Goal: Information Seeking & Learning: Learn about a topic

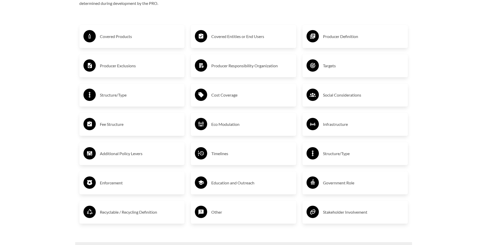
scroll to position [915, 0]
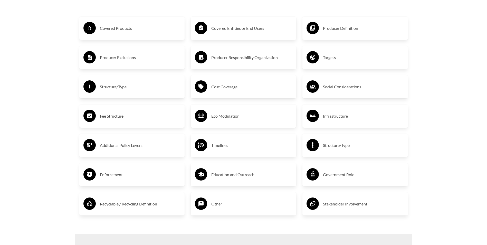
click at [134, 204] on h3 "Recyclable / Recycling Definition" at bounding box center [140, 204] width 81 height 8
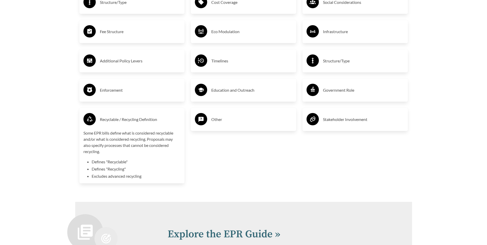
scroll to position [1018, 0]
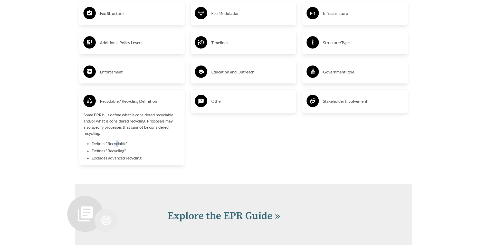
click at [116, 146] on li "Defines "Recyclable"" at bounding box center [136, 143] width 89 height 6
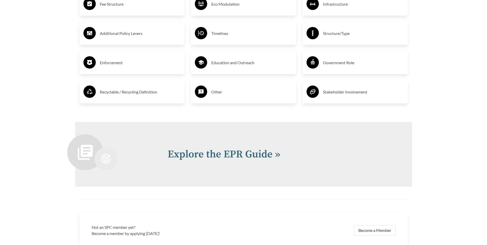
scroll to position [1044, 0]
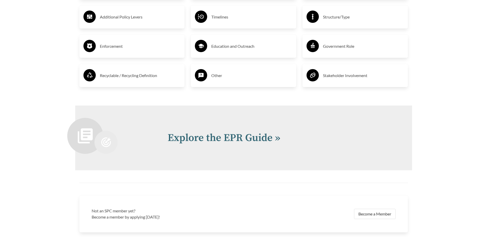
click at [148, 77] on h3 "Recyclable / Recycling Definition" at bounding box center [140, 75] width 81 height 8
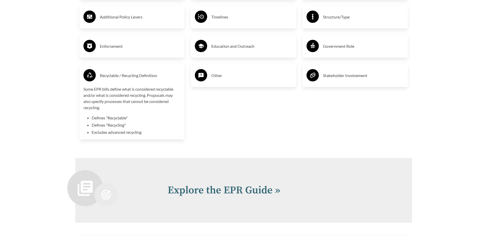
click at [130, 113] on div "Some EPR bills define what is considered recyclable and/or what is considered r…" at bounding box center [131, 110] width 97 height 49
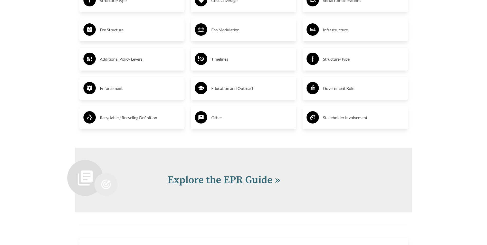
scroll to position [898, 0]
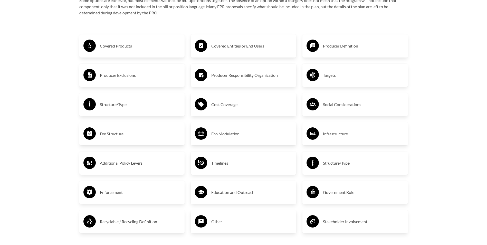
click at [217, 105] on h3 "Cost Coverage" at bounding box center [251, 104] width 81 height 8
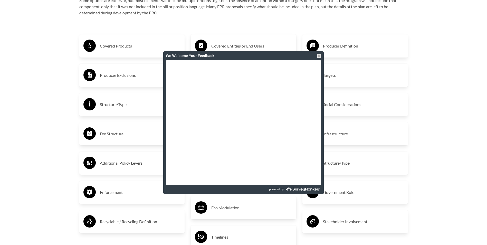
click at [323, 56] on div "We Welcome Your Feedback" at bounding box center [243, 55] width 160 height 9
click at [319, 56] on div at bounding box center [319, 56] width 4 height 4
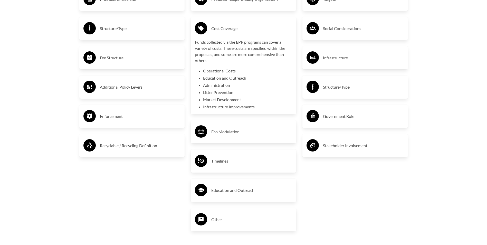
scroll to position [975, 0]
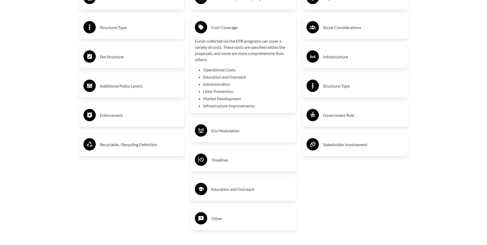
click at [111, 116] on h3 "Enforcement" at bounding box center [140, 115] width 81 height 8
click at [132, 83] on h3 "Additional Policy Levers" at bounding box center [140, 86] width 81 height 8
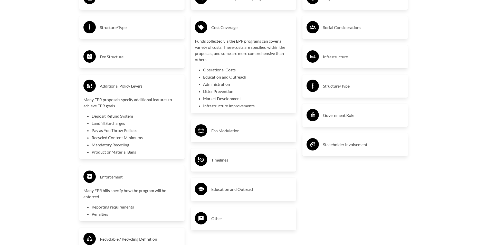
click at [246, 188] on h3 "Education and Outreach" at bounding box center [251, 189] width 81 height 8
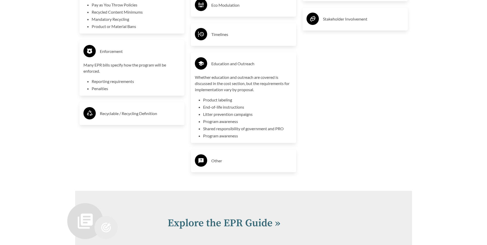
scroll to position [1129, 0]
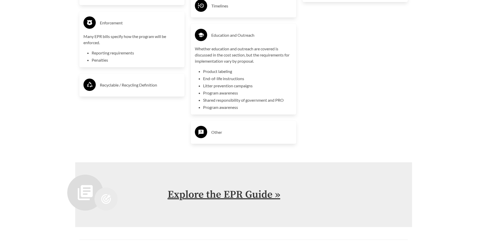
click at [240, 195] on link "Explore the EPR Guide »" at bounding box center [223, 194] width 113 height 13
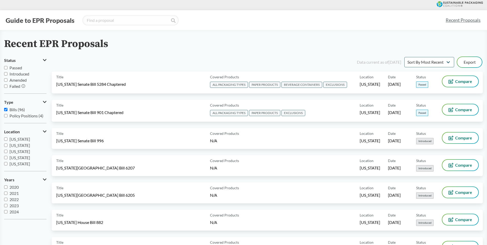
click at [6, 69] on input "Passed" at bounding box center [5, 67] width 3 height 3
checkbox input "true"
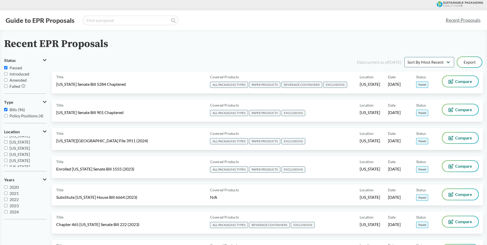
scroll to position [55, 0]
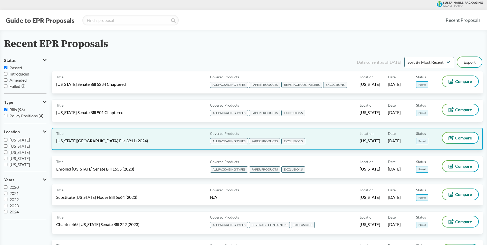
click at [87, 140] on span "[US_STATE][GEOGRAPHIC_DATA] File 3911 (2024)" at bounding box center [102, 141] width 92 height 6
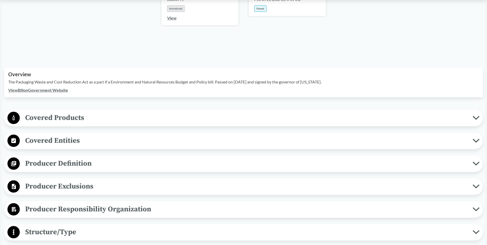
scroll to position [128, 0]
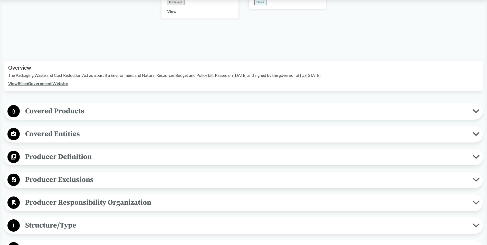
click at [83, 151] on span "Producer Definition" at bounding box center [246, 157] width 452 height 12
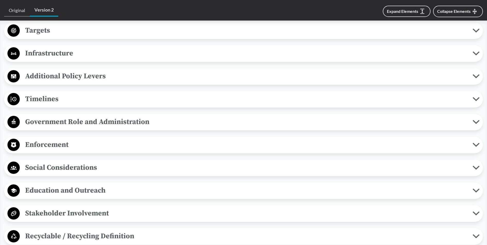
scroll to position [590, 0]
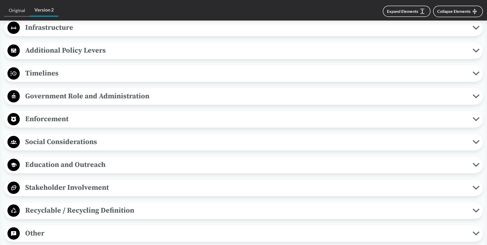
click at [142, 204] on span "Recyclable / Recycling Definition" at bounding box center [246, 210] width 452 height 12
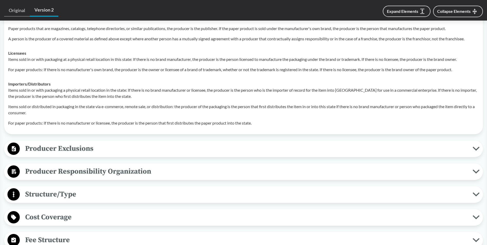
scroll to position [231, 0]
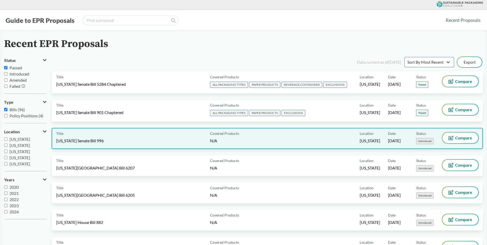
click at [95, 141] on span "[US_STATE] Senate Bill 996" at bounding box center [79, 141] width 47 height 6
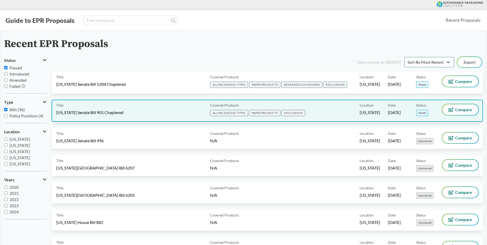
click at [93, 112] on span "[US_STATE] Senate Bill 901 Chaptered" at bounding box center [89, 113] width 67 height 6
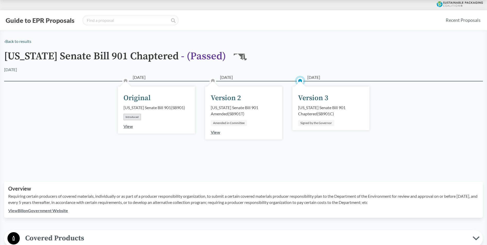
click at [316, 96] on div "Version 3" at bounding box center [313, 98] width 30 height 11
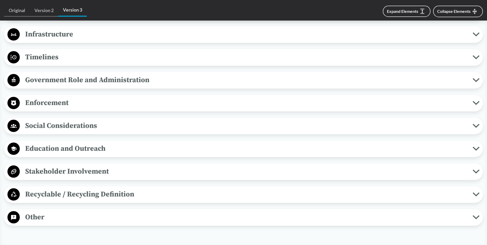
scroll to position [513, 0]
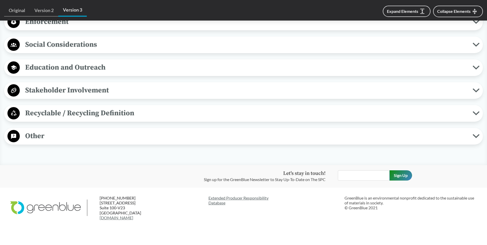
click at [88, 113] on span "Recyclable / Recycling Definition" at bounding box center [246, 113] width 452 height 12
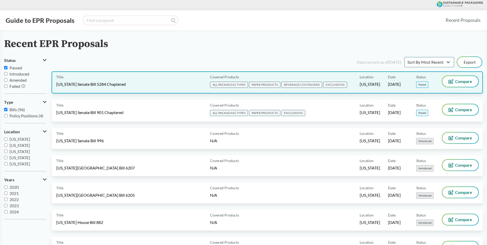
click at [92, 84] on span "[US_STATE] Senate Bill 5284 Chaptered" at bounding box center [91, 84] width 70 height 6
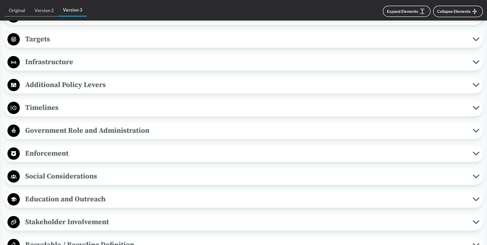
scroll to position [462, 0]
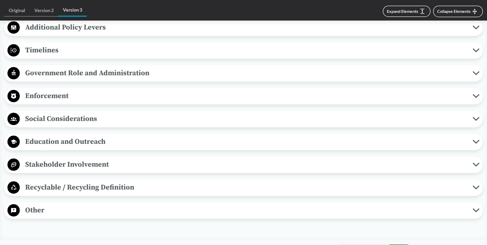
click at [74, 185] on span "Recyclable / Recycling Definition" at bounding box center [246, 187] width 452 height 12
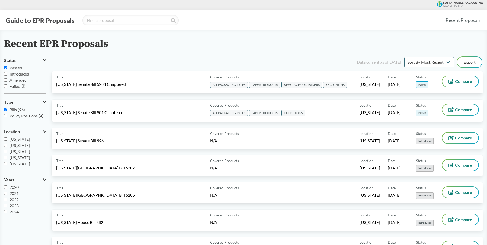
click at [4, 66] on input "Passed" at bounding box center [5, 67] width 3 height 3
checkbox input "true"
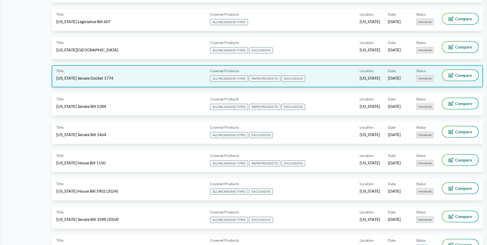
scroll to position [564, 0]
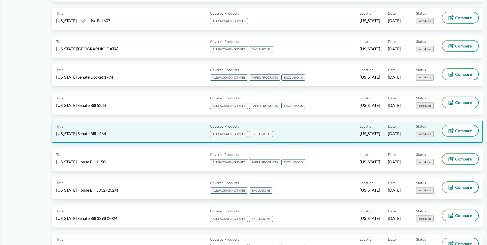
click at [95, 133] on span "[US_STATE] Senate Bill 1464" at bounding box center [81, 134] width 50 height 6
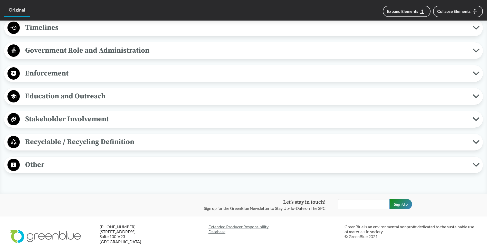
scroll to position [436, 0]
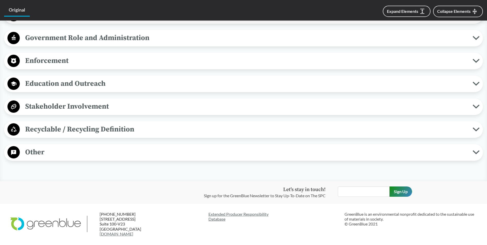
click at [72, 123] on span "Recyclable / Recycling Definition" at bounding box center [246, 129] width 452 height 12
